Goal: Understand site structure: Grasp the organization and layout of the website

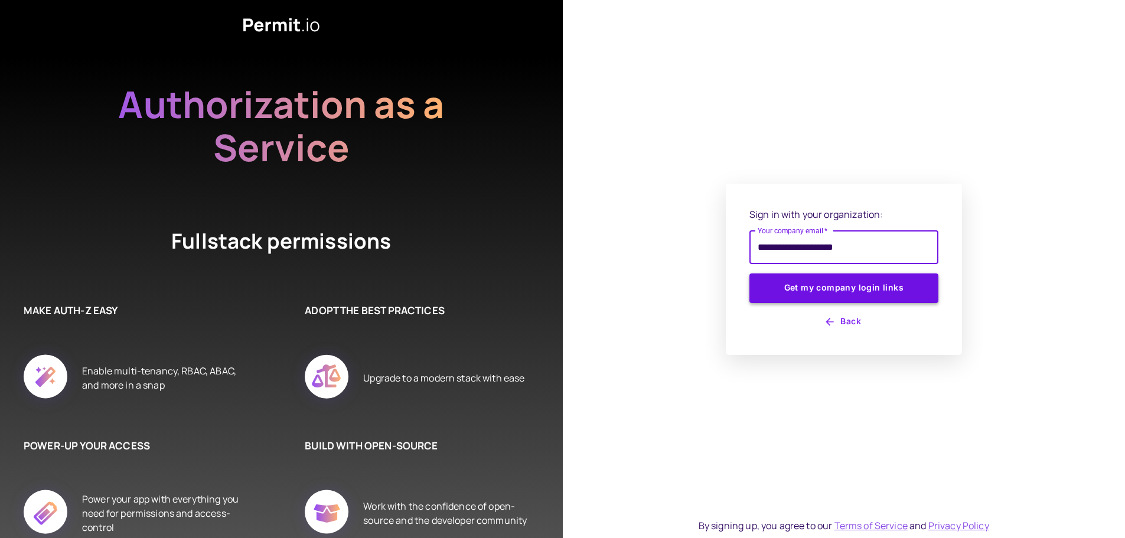
type input "**********"
click at [749, 273] on button "Get my company login links" at bounding box center [843, 288] width 189 height 30
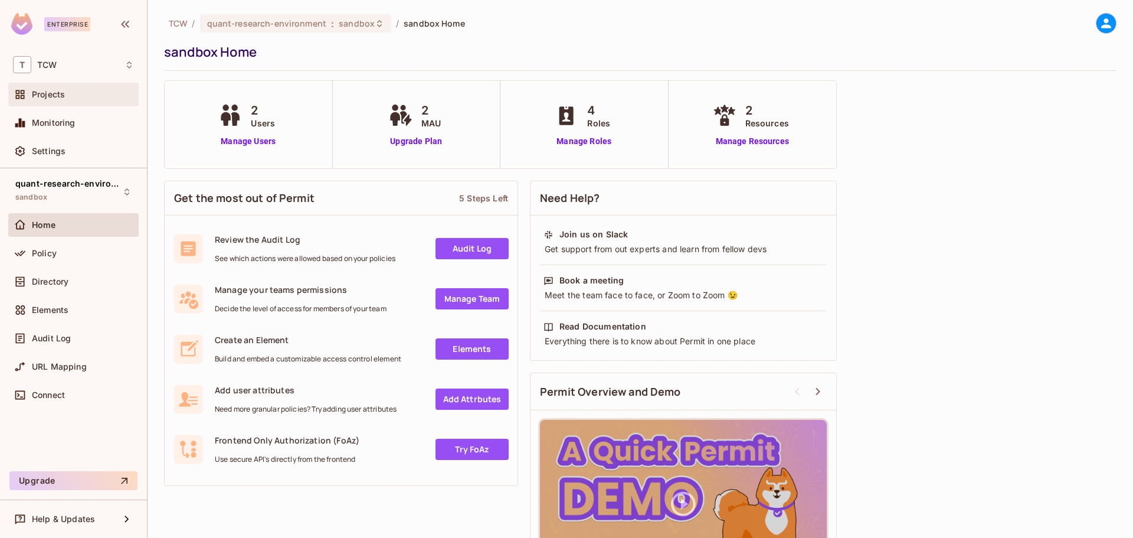
click at [51, 95] on span "Projects" at bounding box center [48, 94] width 33 height 9
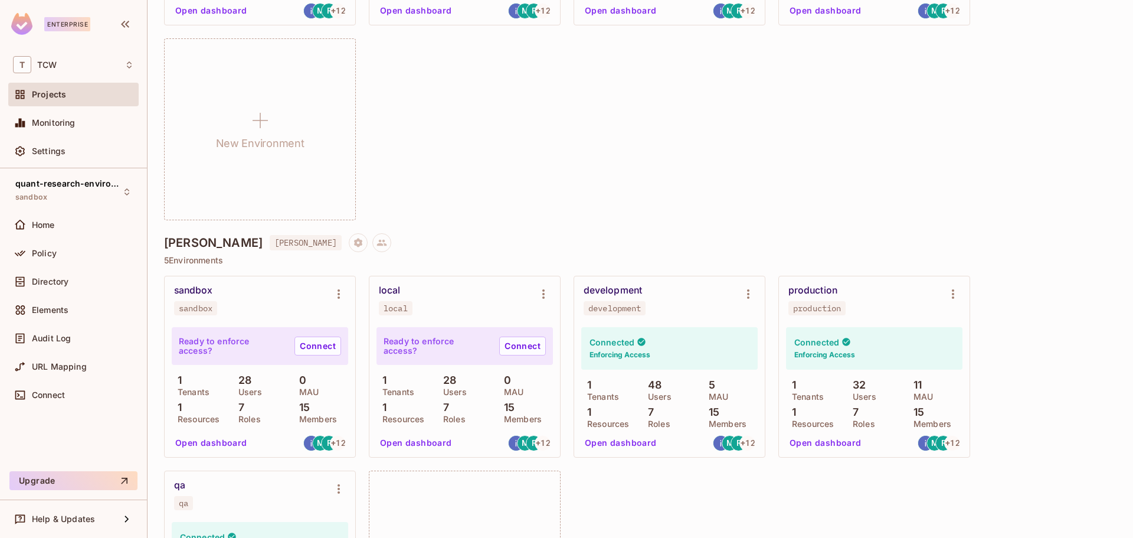
scroll to position [1279, 0]
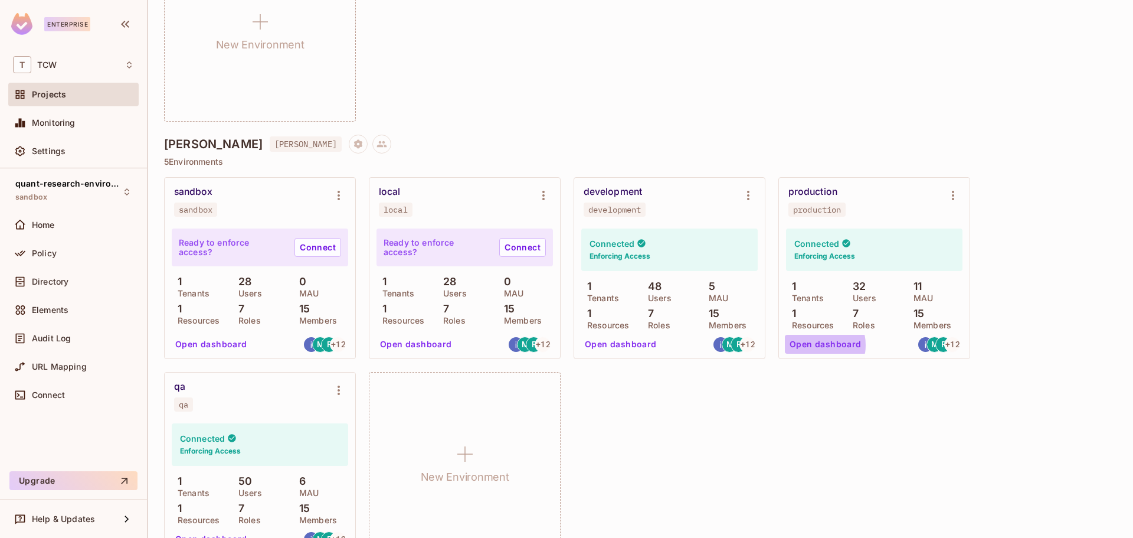
click at [812, 345] on button "Open dashboard" at bounding box center [825, 344] width 81 height 19
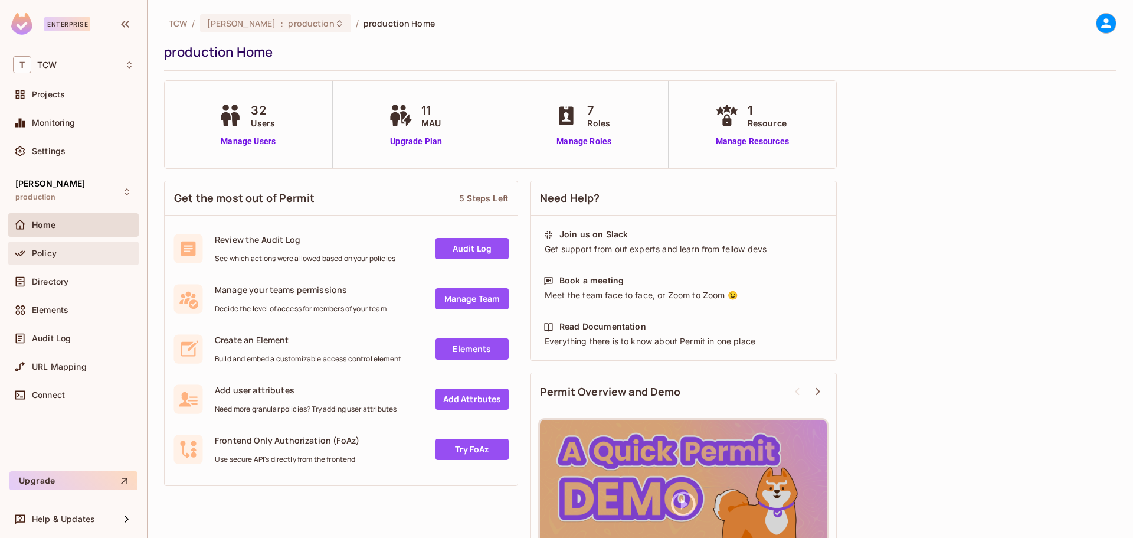
click at [56, 251] on span "Policy" at bounding box center [44, 253] width 25 height 9
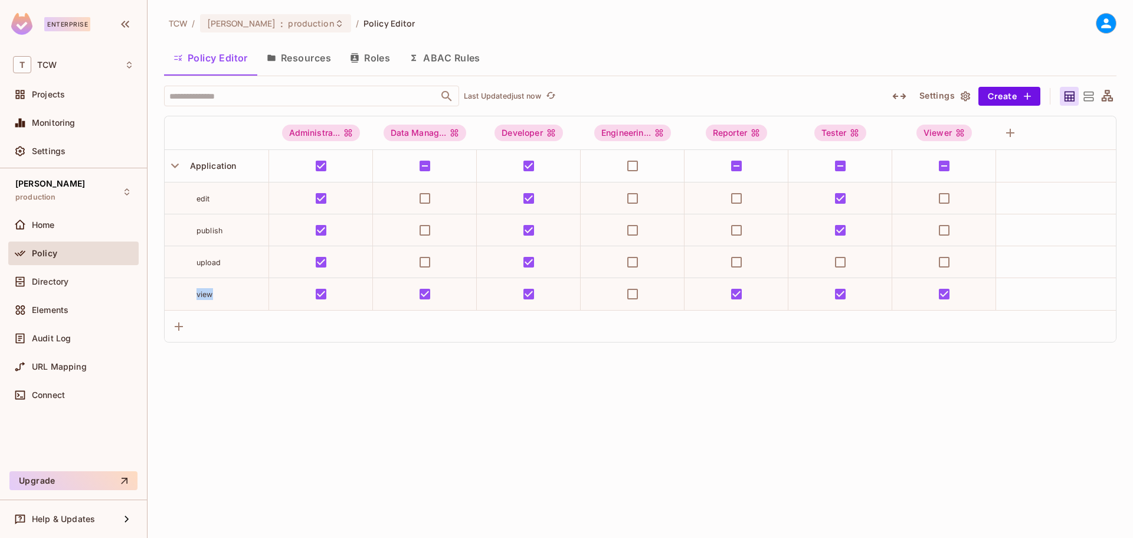
drag, startPoint x: 191, startPoint y: 295, endPoint x: 222, endPoint y: 300, distance: 31.7
click at [222, 300] on div "view" at bounding box center [217, 294] width 104 height 12
click at [212, 292] on span "view" at bounding box center [205, 294] width 17 height 9
click at [309, 60] on button "Resources" at bounding box center [298, 58] width 83 height 30
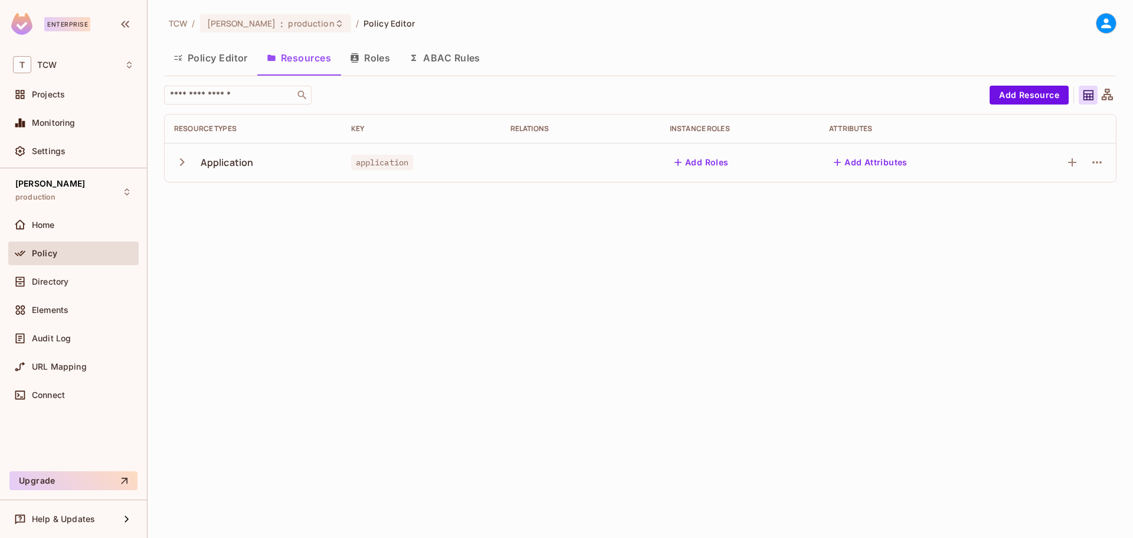
click at [184, 164] on icon "button" at bounding box center [182, 162] width 16 height 16
click at [183, 164] on icon "button" at bounding box center [182, 162] width 8 height 5
click at [183, 165] on icon "button" at bounding box center [182, 162] width 16 height 16
click at [177, 160] on icon "button" at bounding box center [182, 162] width 16 height 16
click at [370, 60] on button "Roles" at bounding box center [370, 58] width 59 height 30
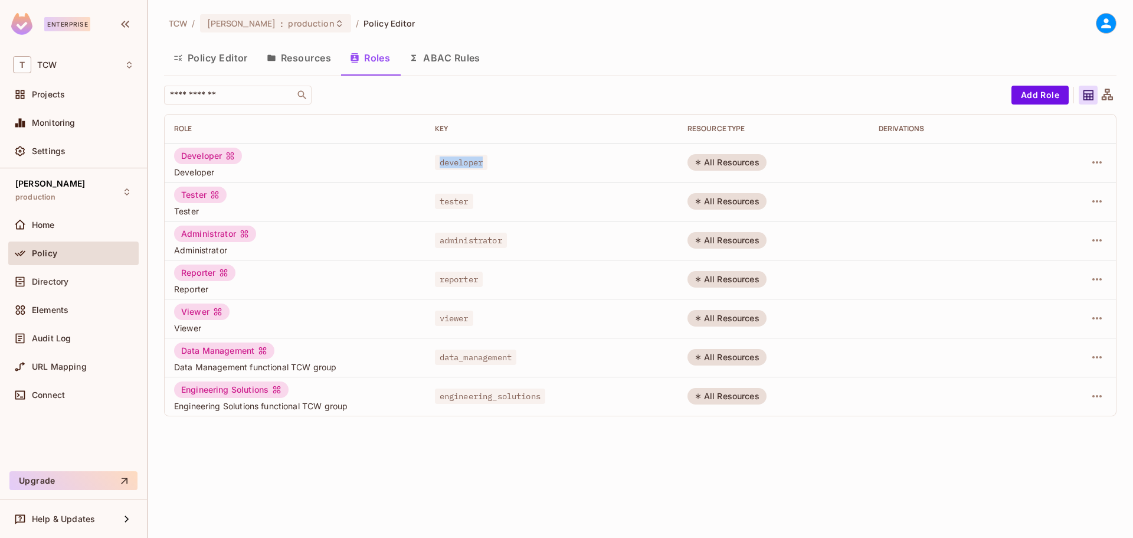
drag, startPoint x: 481, startPoint y: 162, endPoint x: 494, endPoint y: 162, distance: 13.6
click at [494, 162] on div "developer" at bounding box center [552, 162] width 234 height 12
click at [485, 203] on div "tester" at bounding box center [552, 201] width 234 height 12
drag, startPoint x: 445, startPoint y: 233, endPoint x: 576, endPoint y: 240, distance: 131.2
click at [576, 240] on div "administrator" at bounding box center [552, 240] width 234 height 12
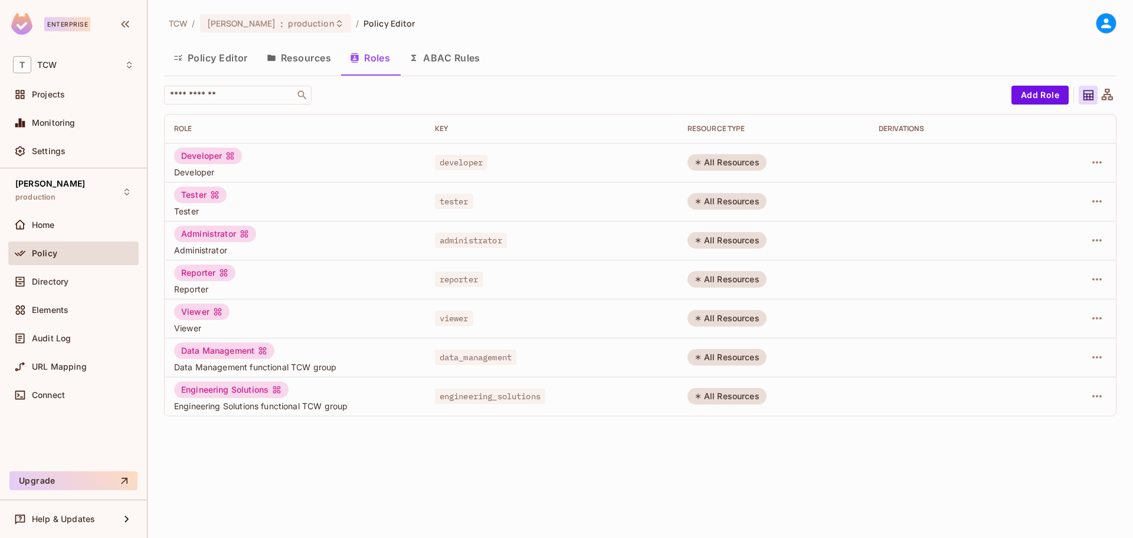
drag, startPoint x: 476, startPoint y: 273, endPoint x: 455, endPoint y: 295, distance: 30.1
click at [475, 273] on span "reporter" at bounding box center [459, 279] width 48 height 15
click at [215, 56] on button "Policy Editor" at bounding box center [210, 58] width 93 height 30
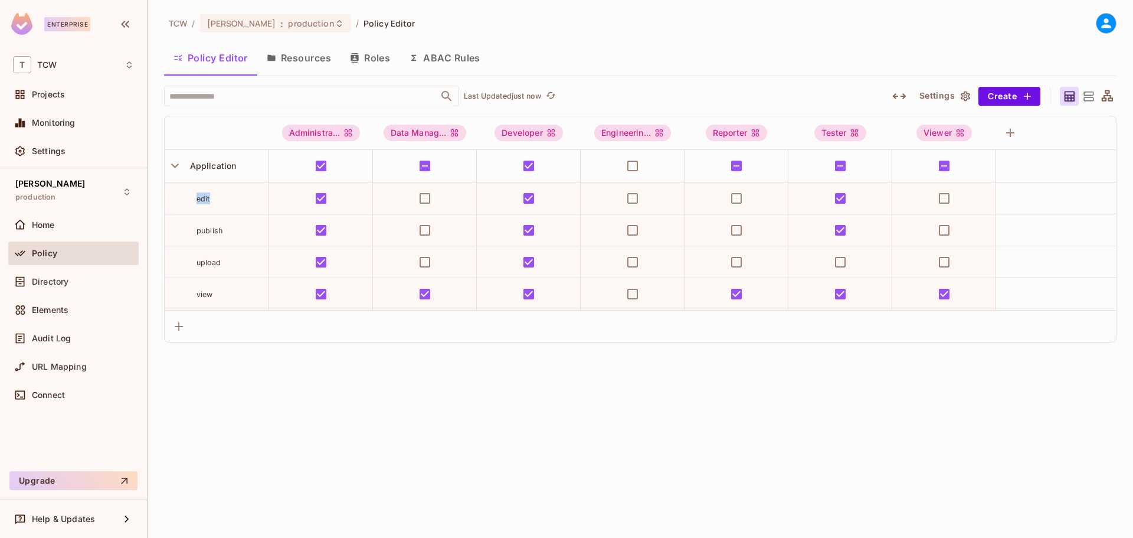
drag, startPoint x: 197, startPoint y: 198, endPoint x: 224, endPoint y: 198, distance: 27.8
click at [224, 198] on div "edit" at bounding box center [233, 198] width 72 height 12
click at [40, 283] on span "Directory" at bounding box center [50, 281] width 37 height 9
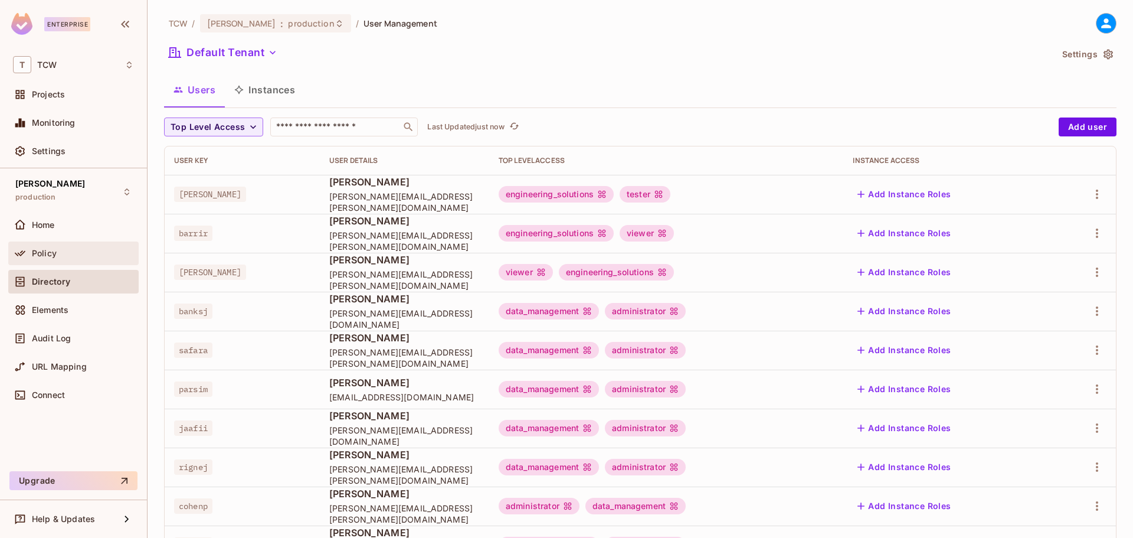
click at [51, 258] on div "Policy" at bounding box center [73, 253] width 121 height 14
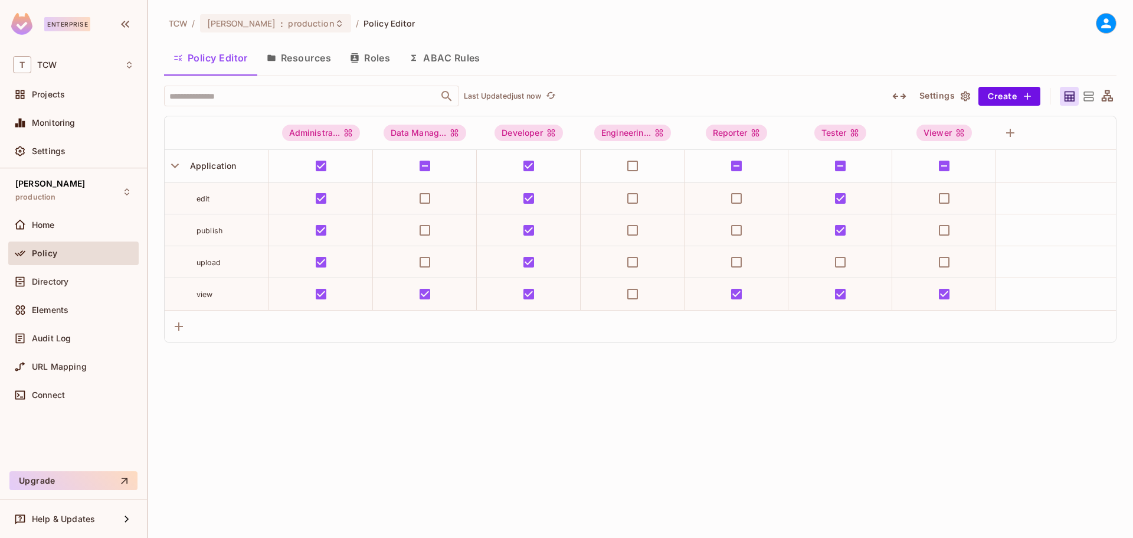
click at [321, 62] on button "Resources" at bounding box center [298, 58] width 83 height 30
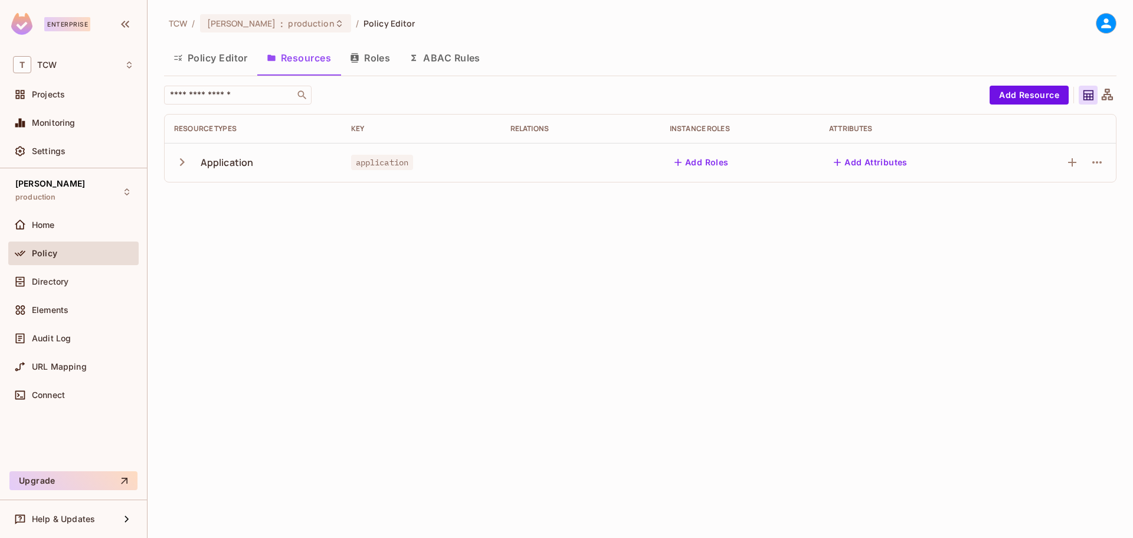
click at [183, 164] on icon "button" at bounding box center [182, 162] width 16 height 16
click at [207, 58] on button "Policy Editor" at bounding box center [210, 58] width 93 height 30
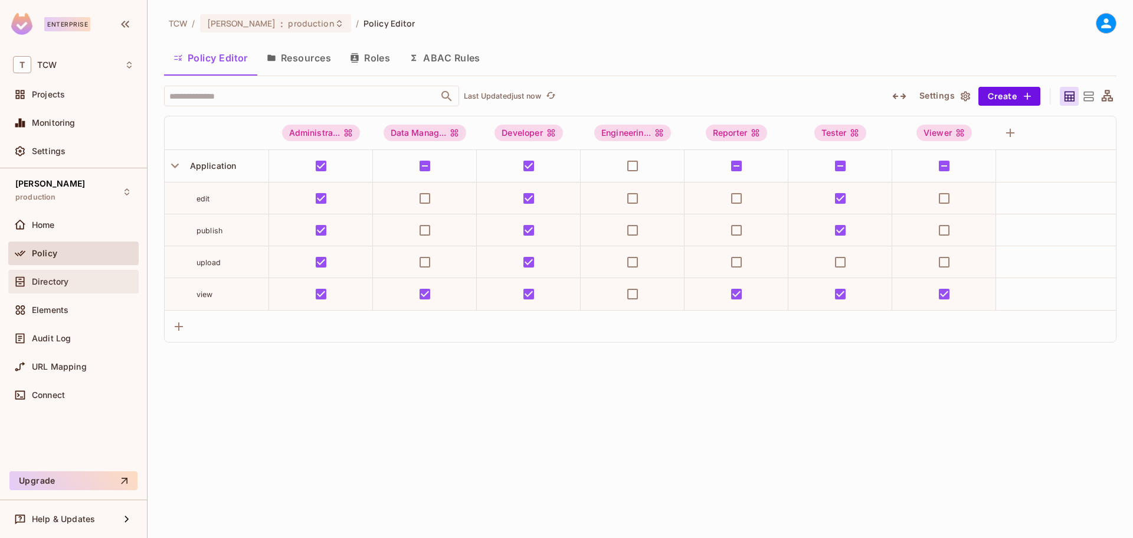
click at [54, 287] on div "Directory" at bounding box center [73, 281] width 121 height 14
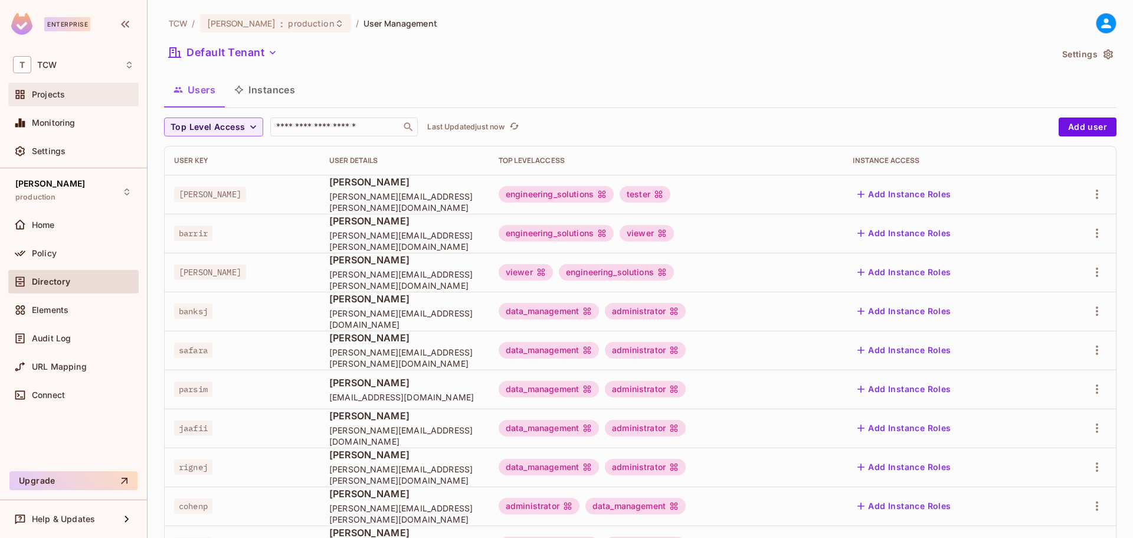
click at [40, 90] on span "Projects" at bounding box center [48, 94] width 33 height 9
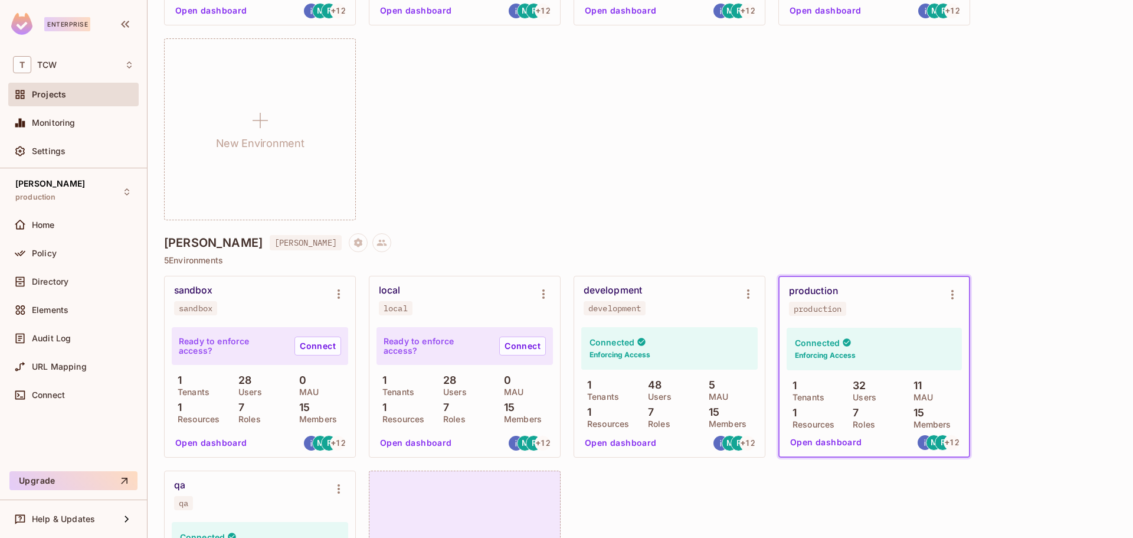
scroll to position [1377, 0]
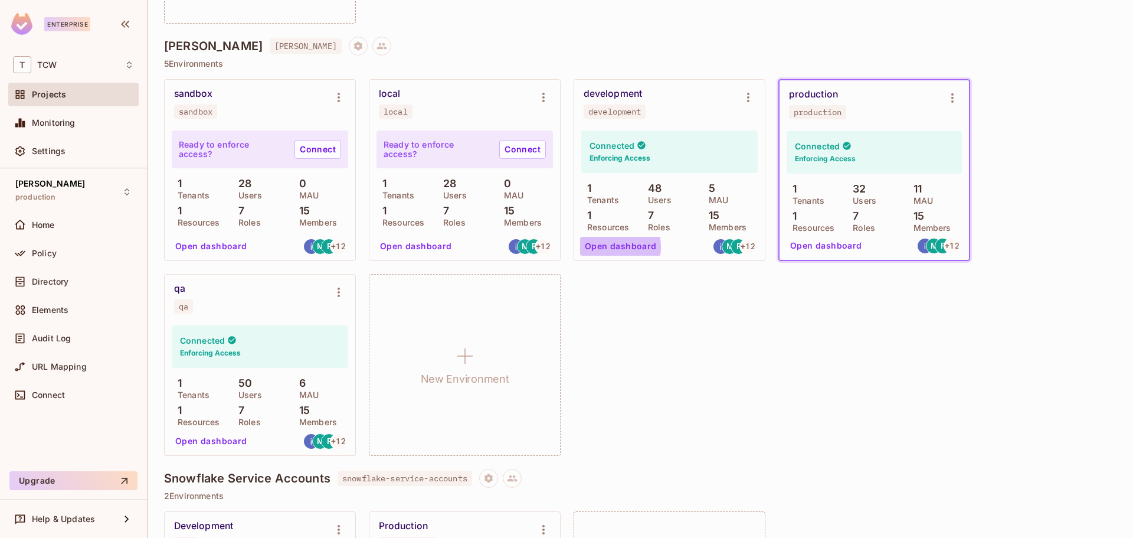
click at [606, 247] on button "Open dashboard" at bounding box center [620, 246] width 81 height 19
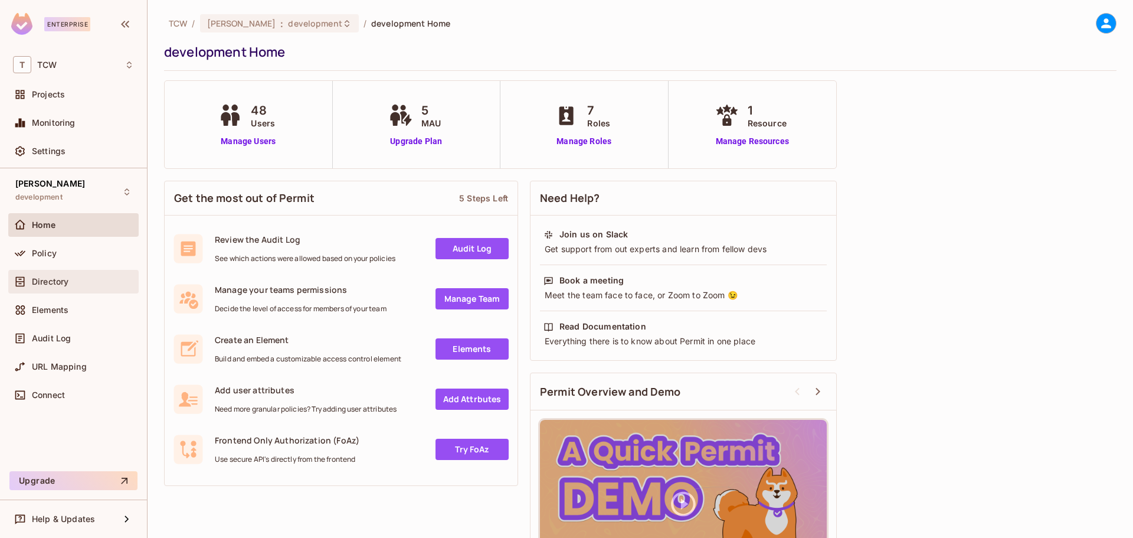
click at [58, 280] on span "Directory" at bounding box center [50, 281] width 37 height 9
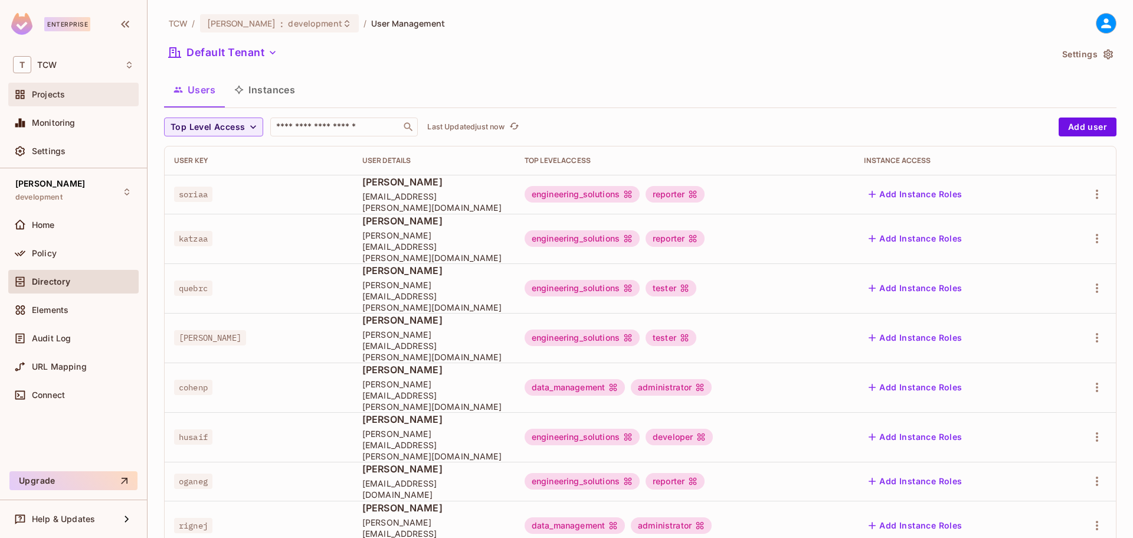
click at [58, 94] on span "Projects" at bounding box center [48, 94] width 33 height 9
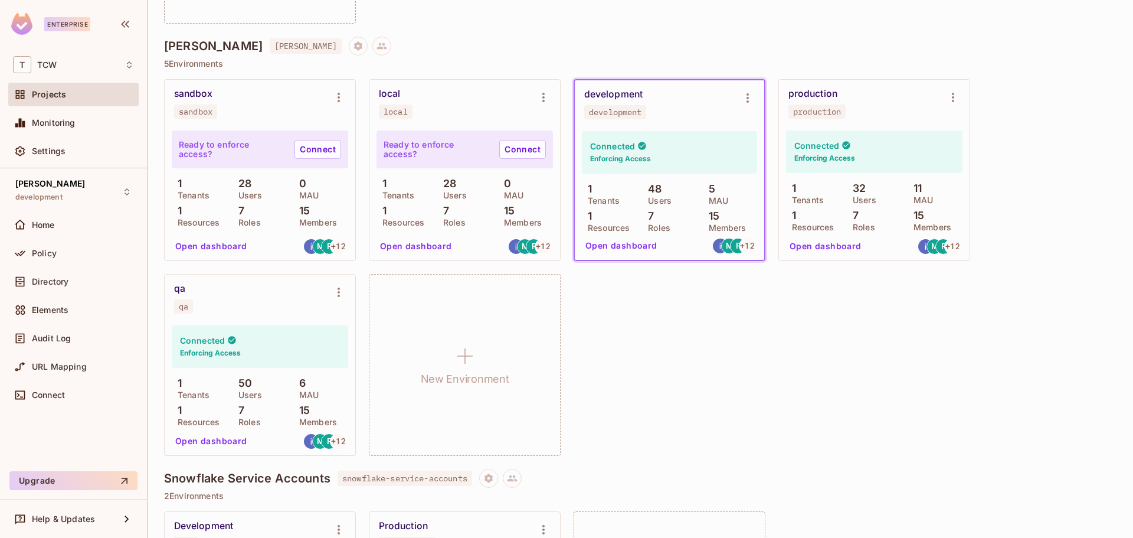
scroll to position [1476, 0]
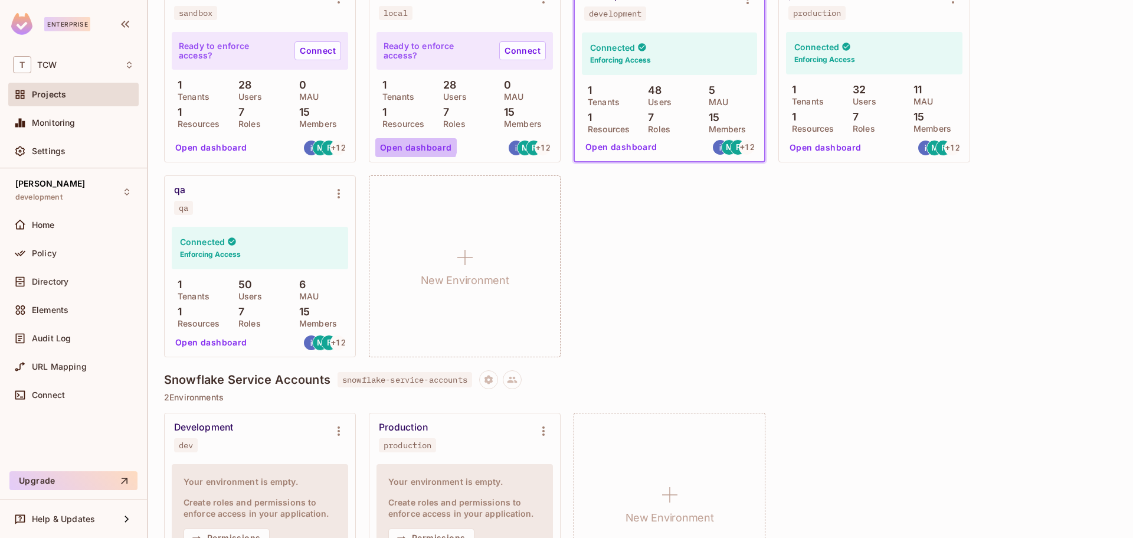
click at [410, 142] on button "Open dashboard" at bounding box center [415, 147] width 81 height 19
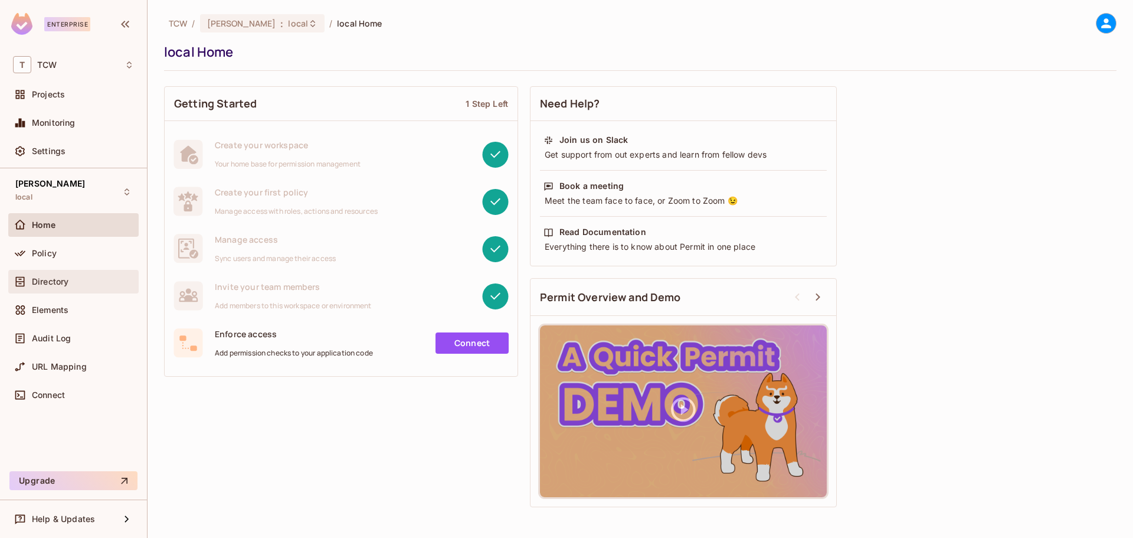
click at [37, 283] on span "Directory" at bounding box center [50, 281] width 37 height 9
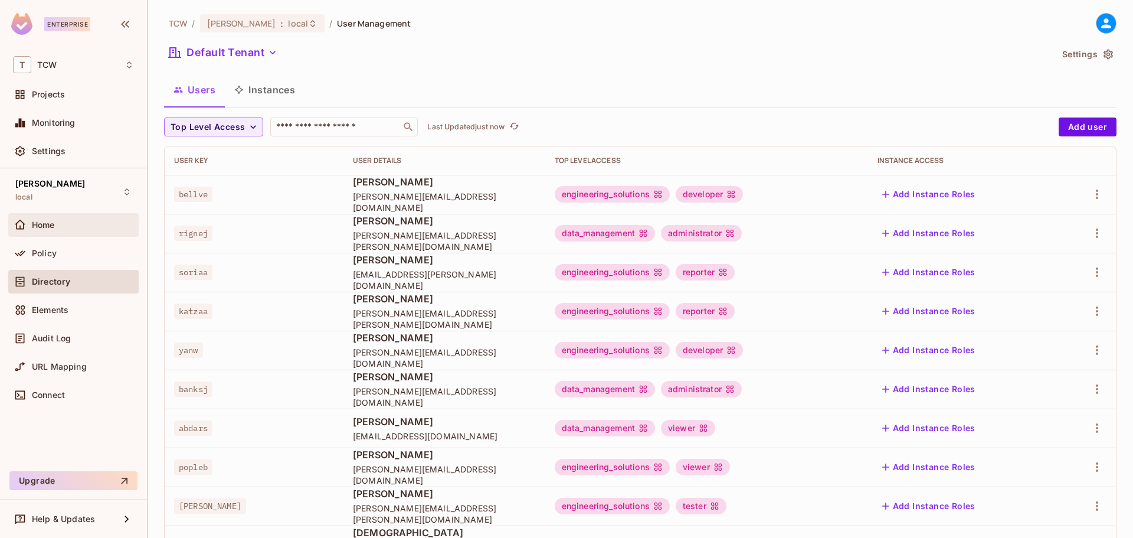
click at [47, 227] on span "Home" at bounding box center [43, 224] width 23 height 9
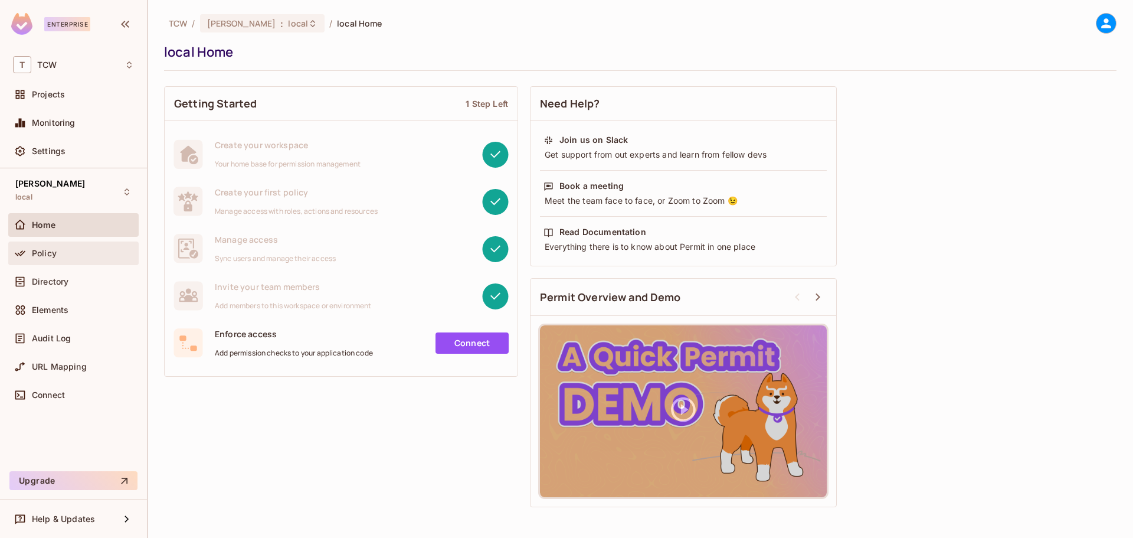
click at [45, 249] on span "Policy" at bounding box center [44, 253] width 25 height 9
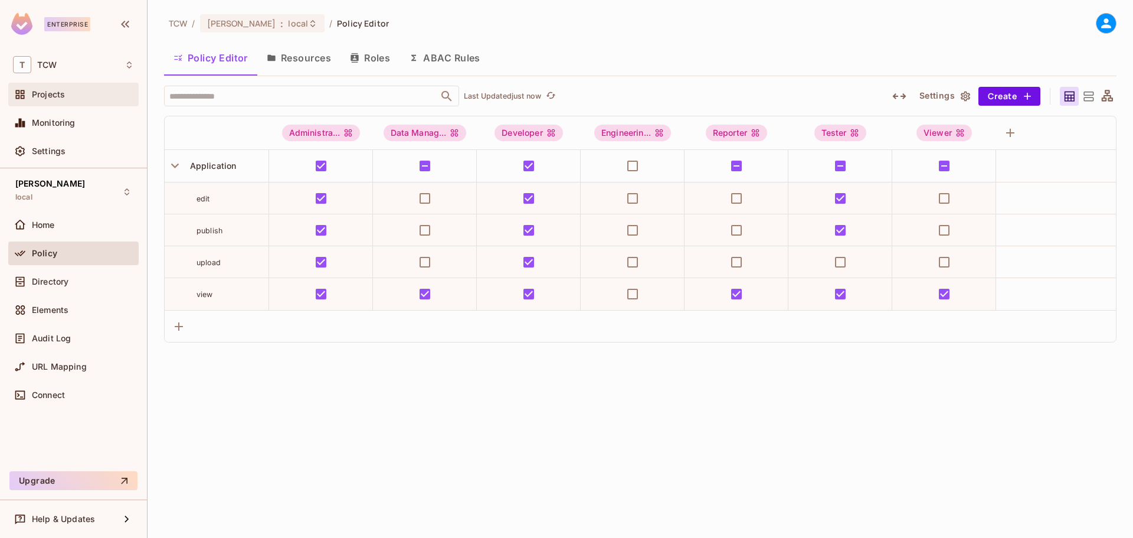
click at [44, 94] on span "Projects" at bounding box center [48, 94] width 33 height 9
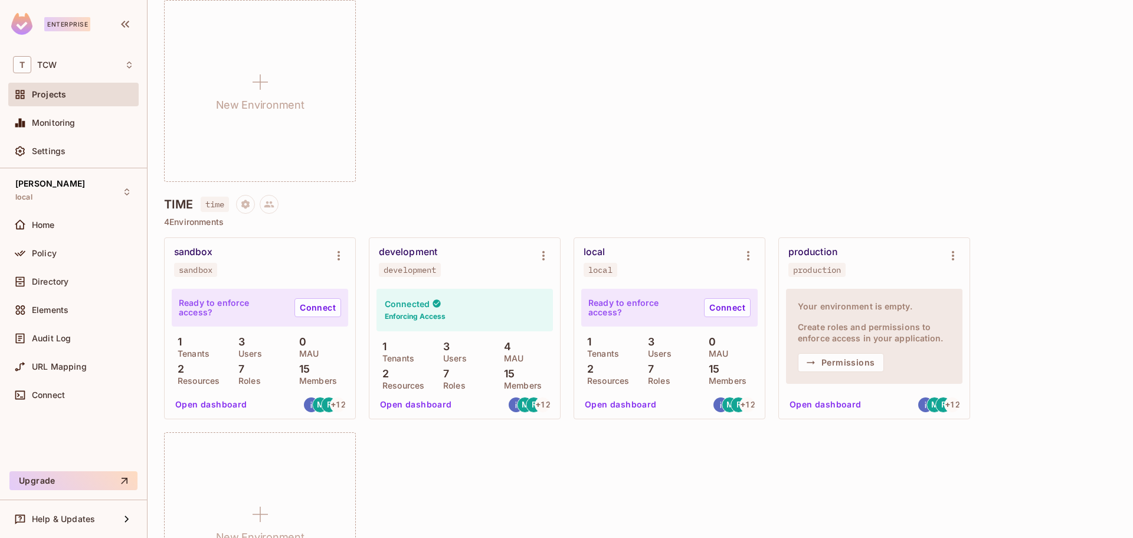
scroll to position [885, 0]
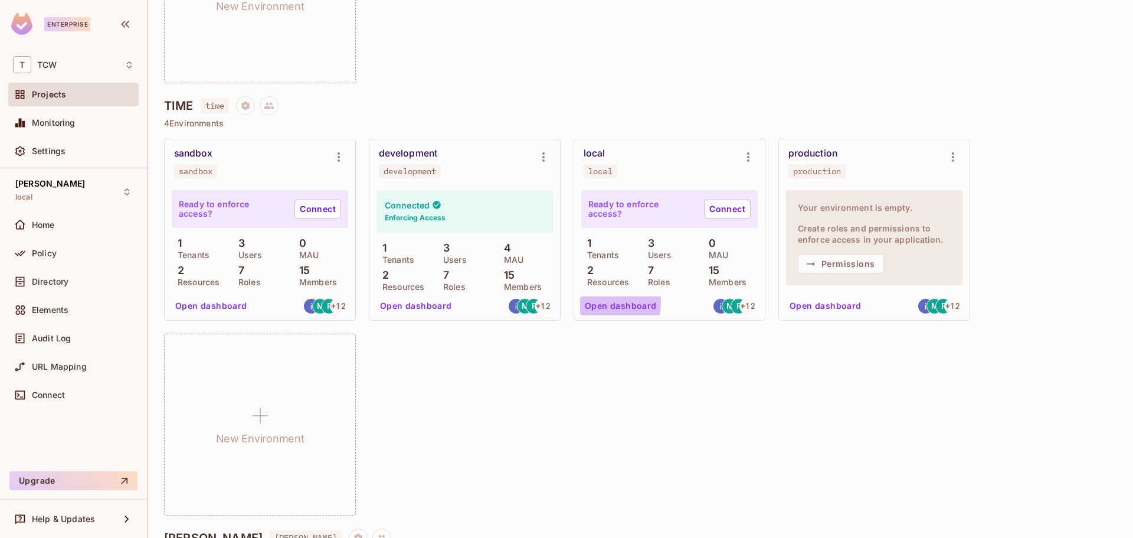
click at [597, 302] on button "Open dashboard" at bounding box center [620, 305] width 81 height 19
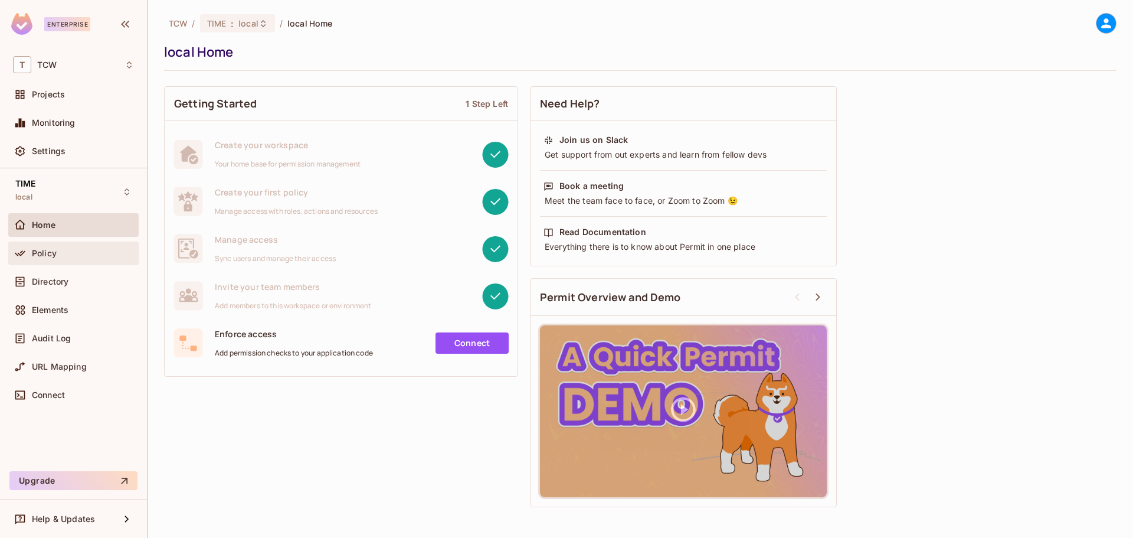
click at [41, 260] on div "Policy" at bounding box center [73, 253] width 121 height 14
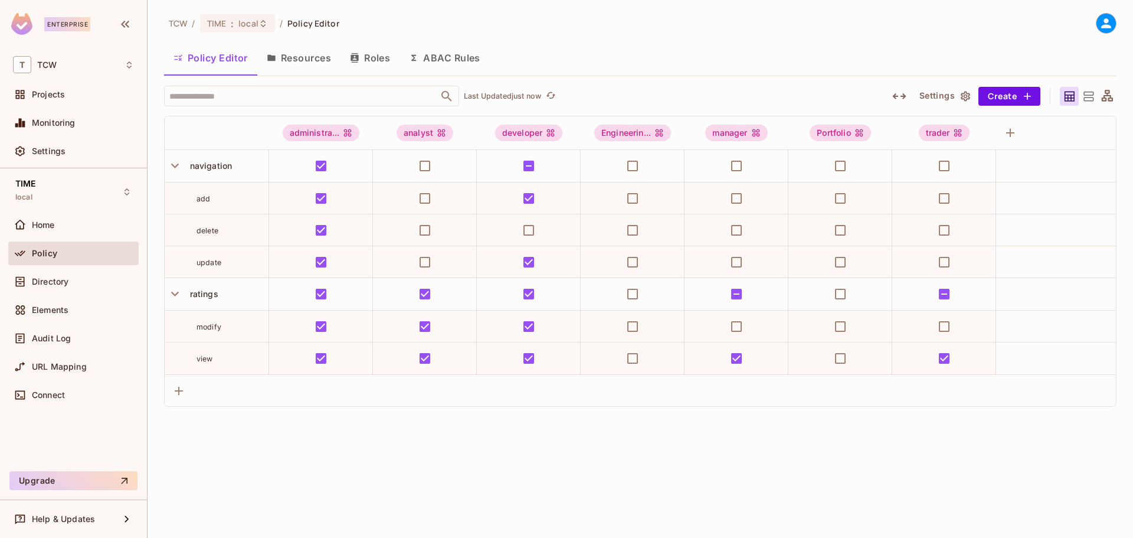
click at [318, 57] on button "Resources" at bounding box center [298, 58] width 83 height 30
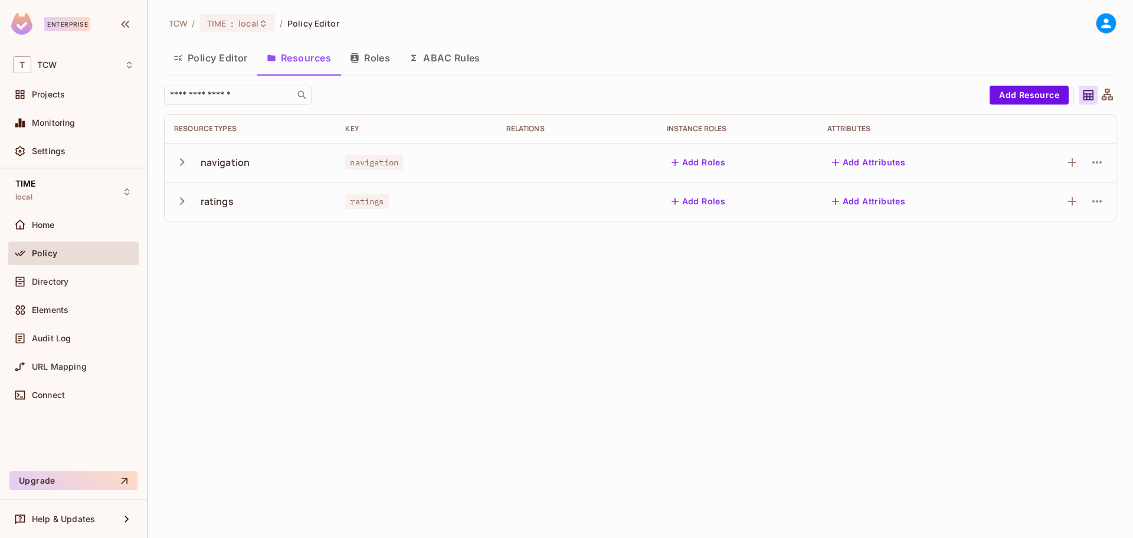
click at [384, 61] on button "Roles" at bounding box center [370, 58] width 59 height 30
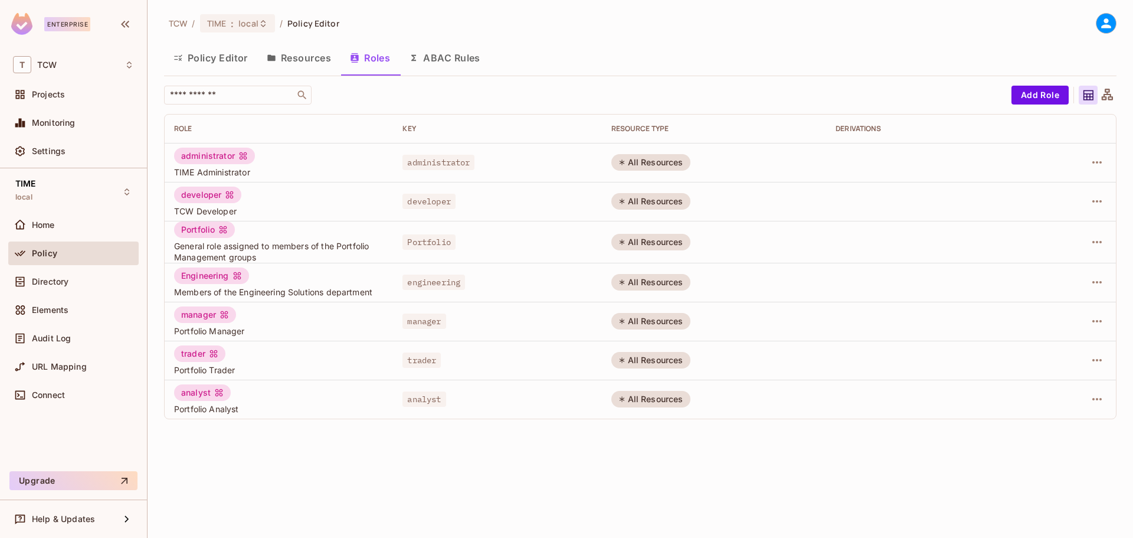
click at [229, 63] on button "Policy Editor" at bounding box center [210, 58] width 93 height 30
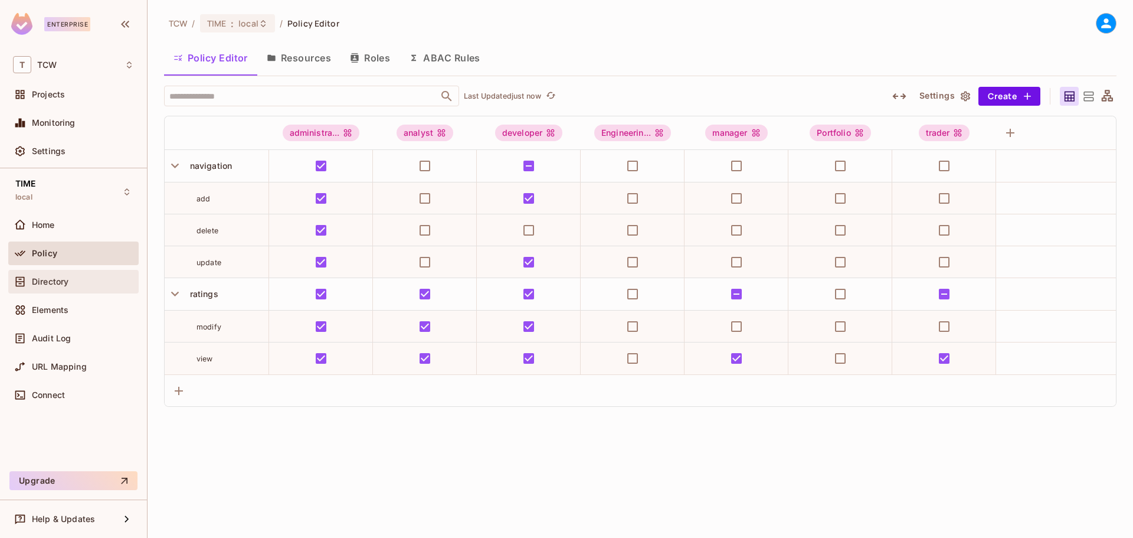
click at [30, 280] on div at bounding box center [22, 281] width 19 height 14
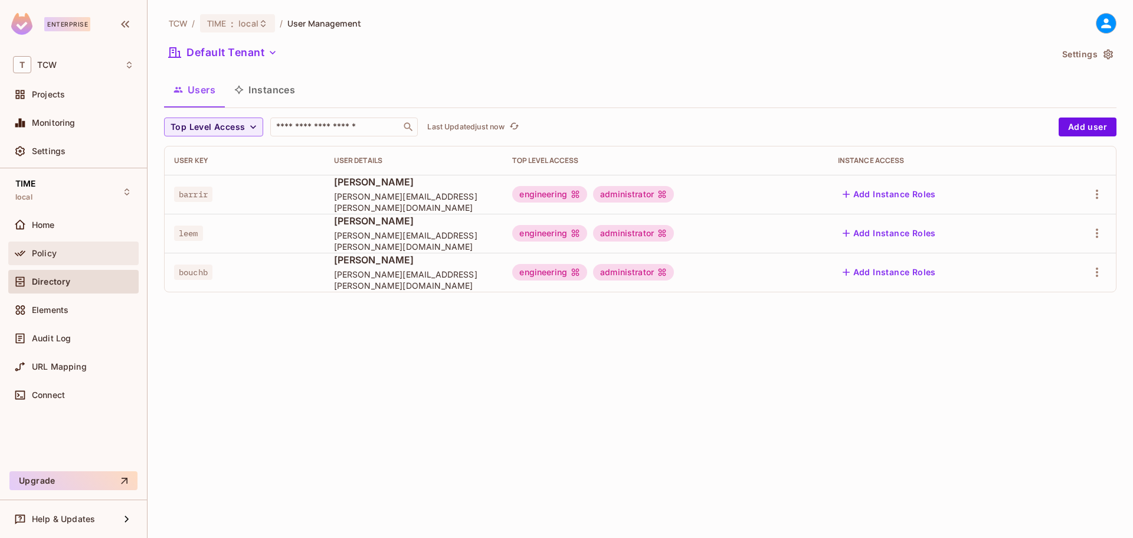
click at [53, 251] on span "Policy" at bounding box center [44, 253] width 25 height 9
